Goal: Information Seeking & Learning: Learn about a topic

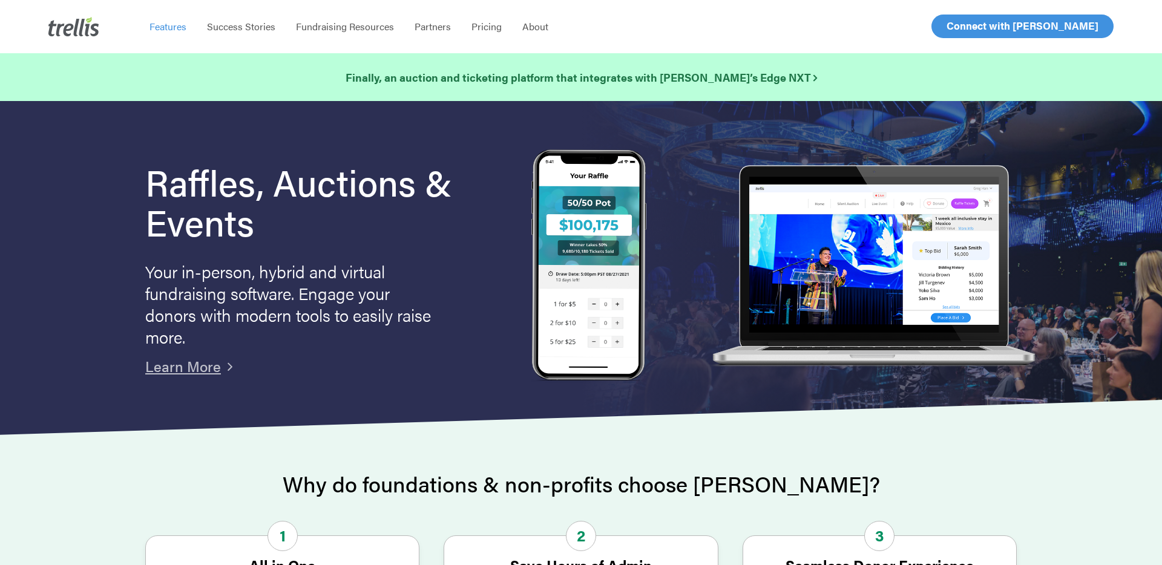
click at [165, 27] on span "Features" at bounding box center [167, 26] width 37 height 14
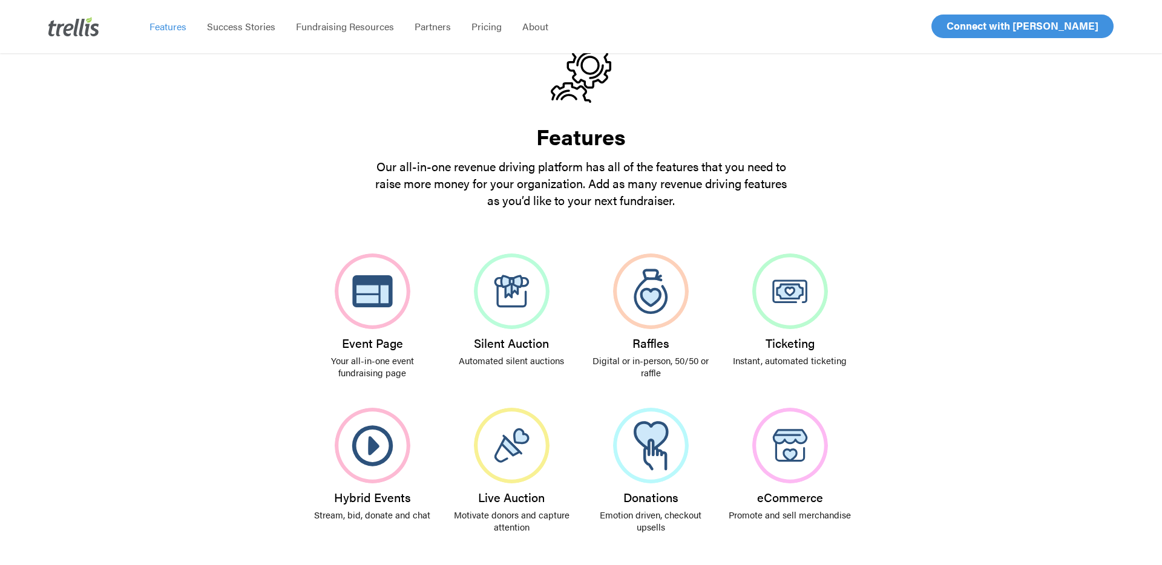
scroll to position [84, 0]
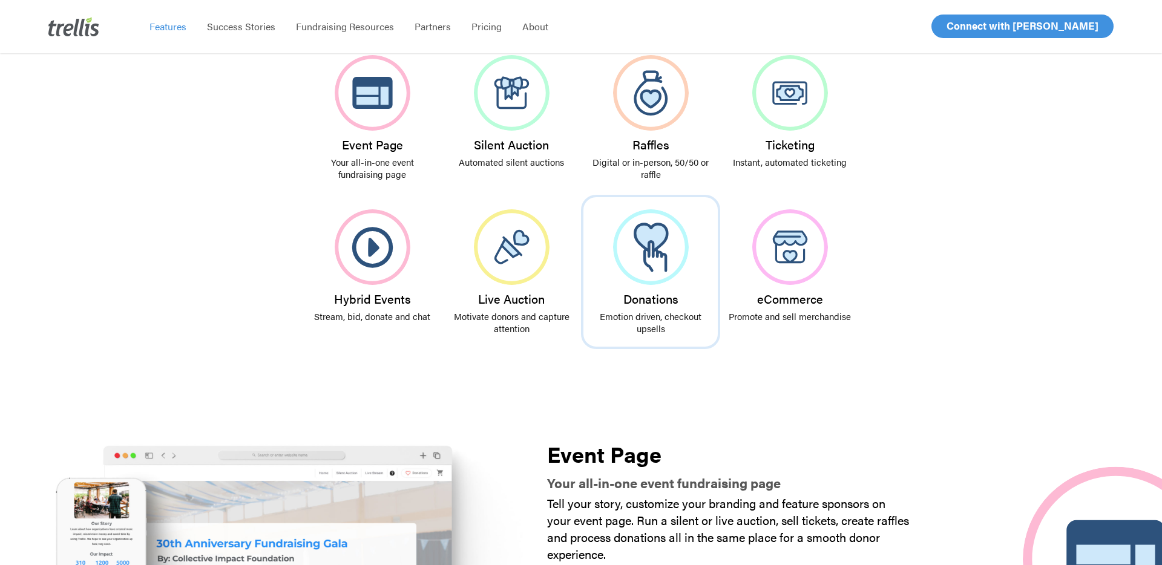
click at [667, 321] on p "Emotion driven, checkout upsells" at bounding box center [650, 322] width 122 height 24
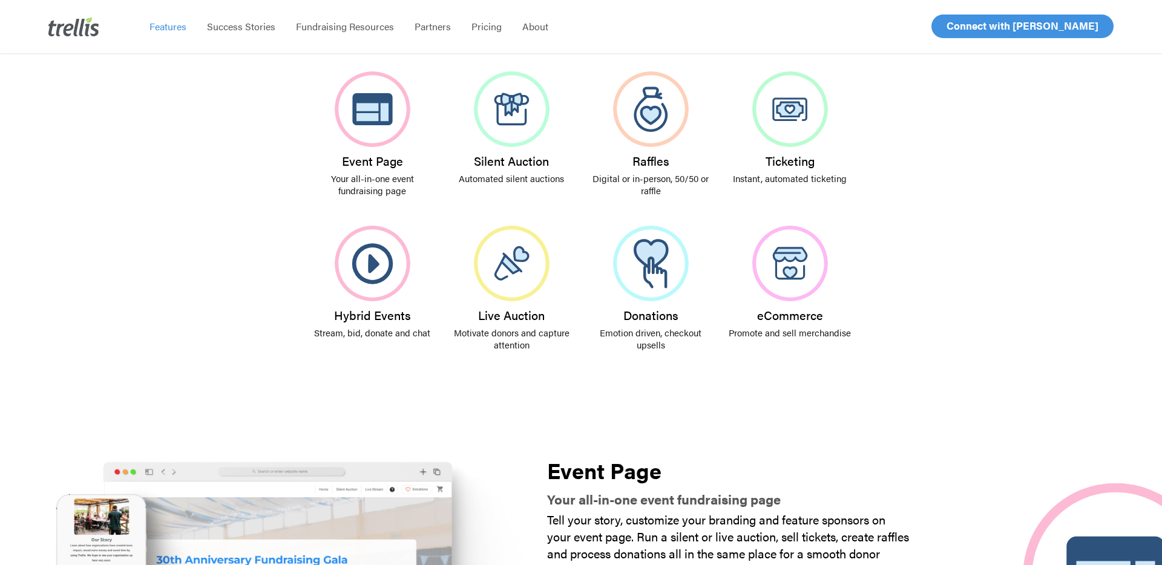
scroll to position [274, 0]
click at [479, 30] on span "Pricing" at bounding box center [486, 26] width 30 height 14
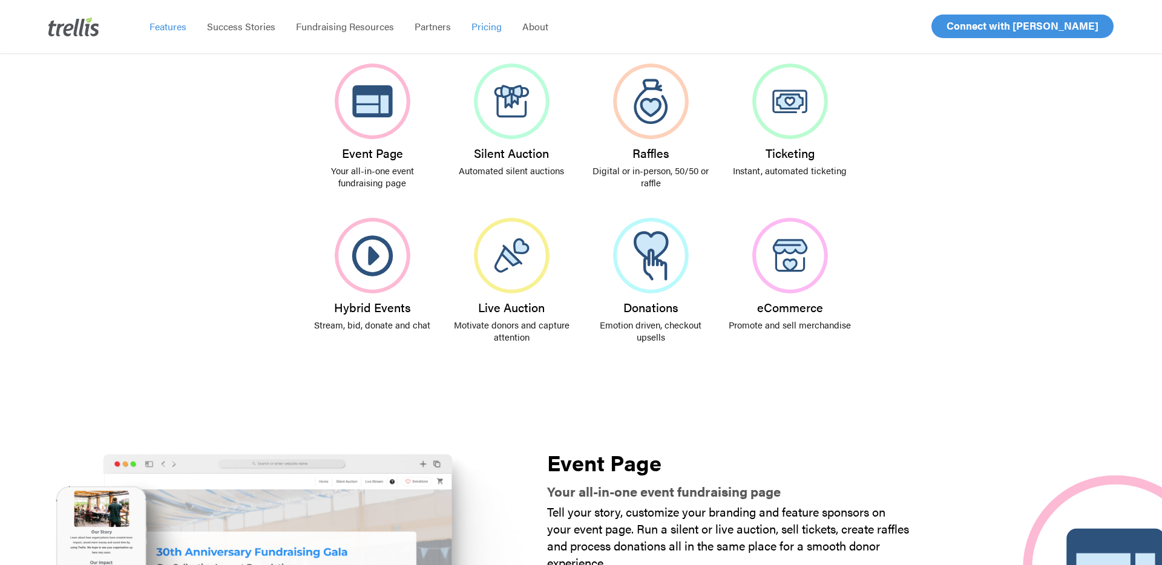
scroll to position [284, 0]
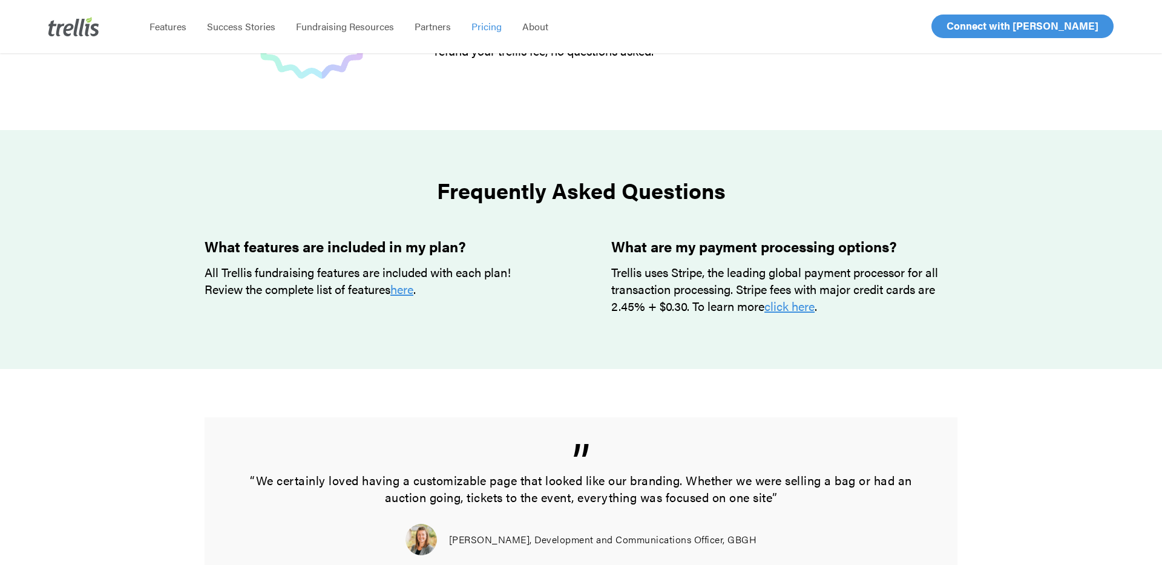
scroll to position [951, 0]
